Goal: Information Seeking & Learning: Learn about a topic

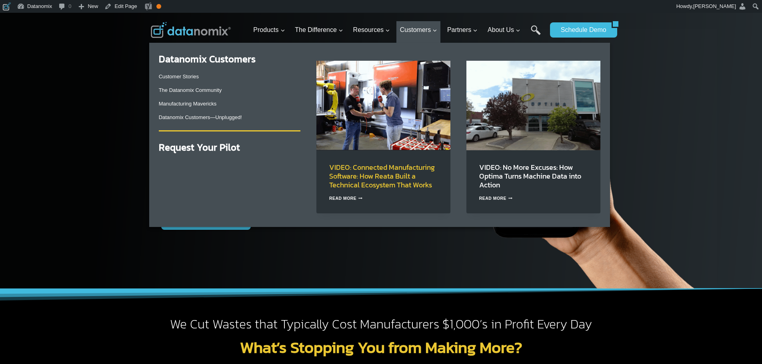
click at [363, 168] on link "VIDEO: Connected Manufacturing Software: How Reata Built a Technical Ecosystem …" at bounding box center [382, 176] width 106 height 28
click at [185, 77] on link "Customer Stories" at bounding box center [179, 77] width 40 height 6
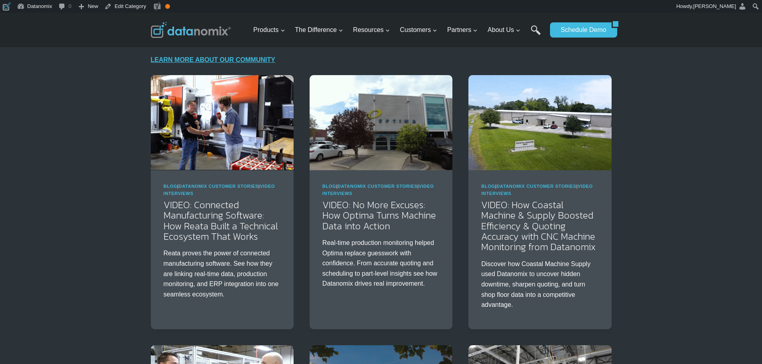
scroll to position [67, 0]
